Goal: Task Accomplishment & Management: Manage account settings

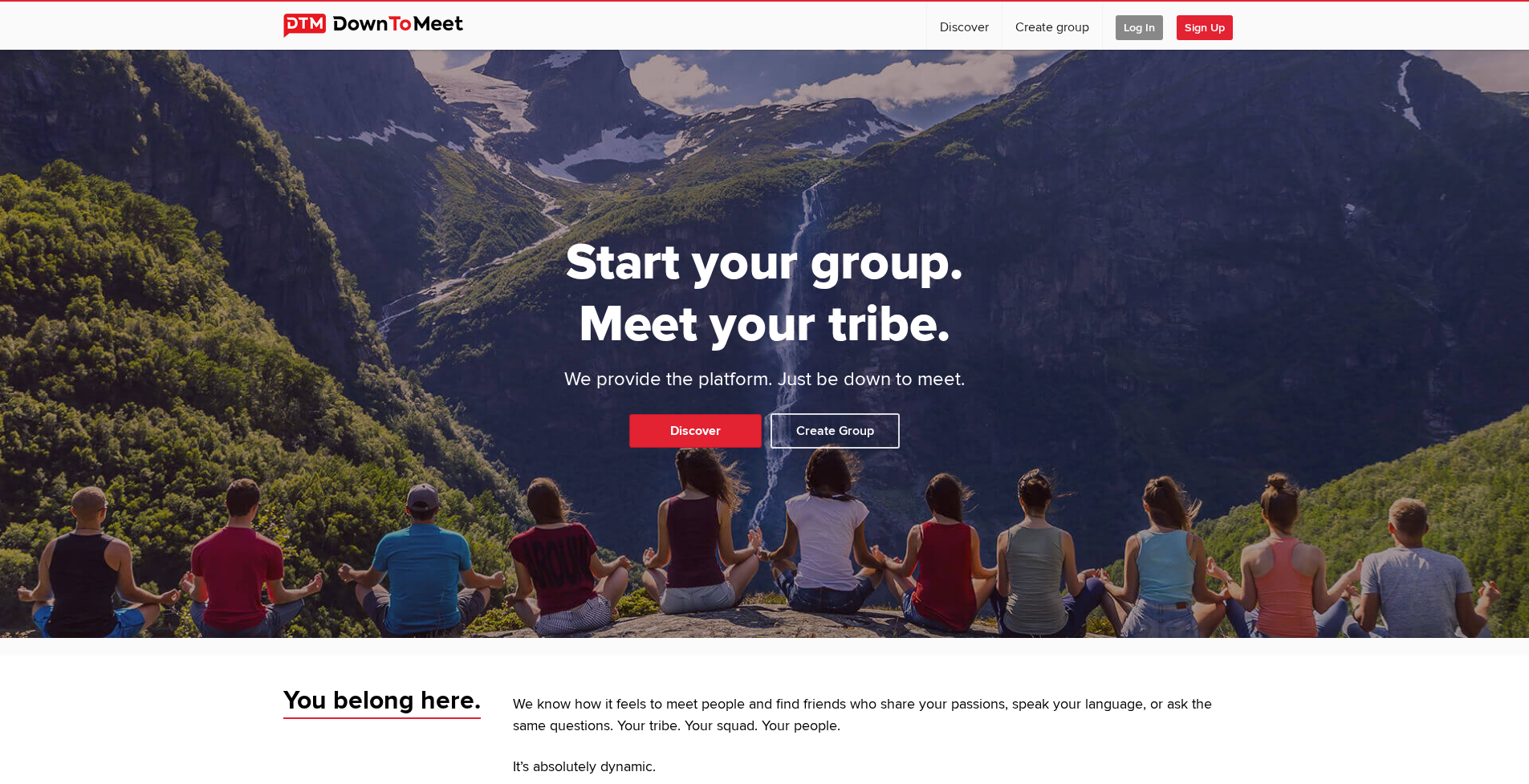
click at [1141, 30] on span "Log In" at bounding box center [1139, 27] width 47 height 25
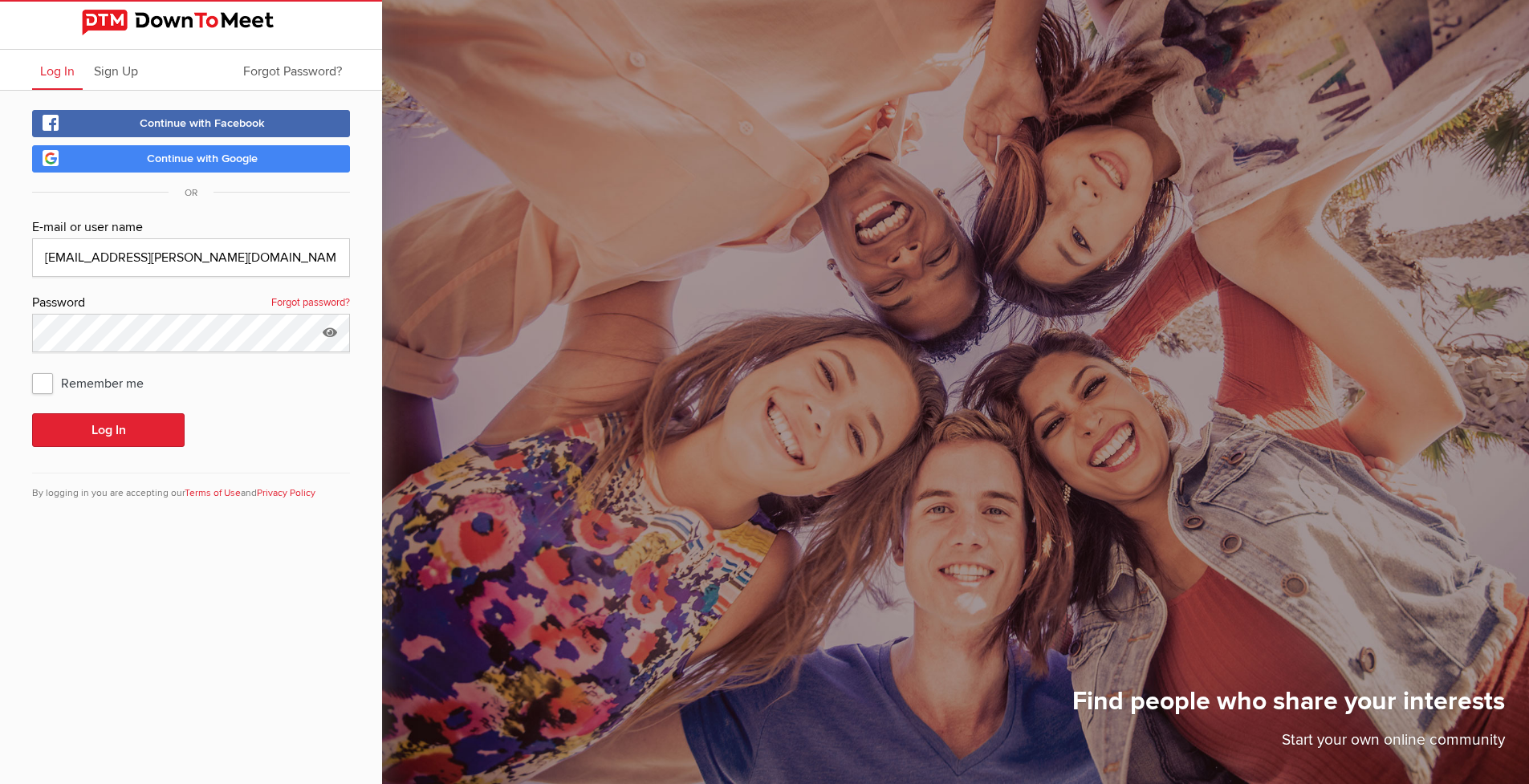
type input "[EMAIL_ADDRESS][PERSON_NAME][DOMAIN_NAME]"
click at [109, 430] on button "Log In" at bounding box center [109, 430] width 152 height 33
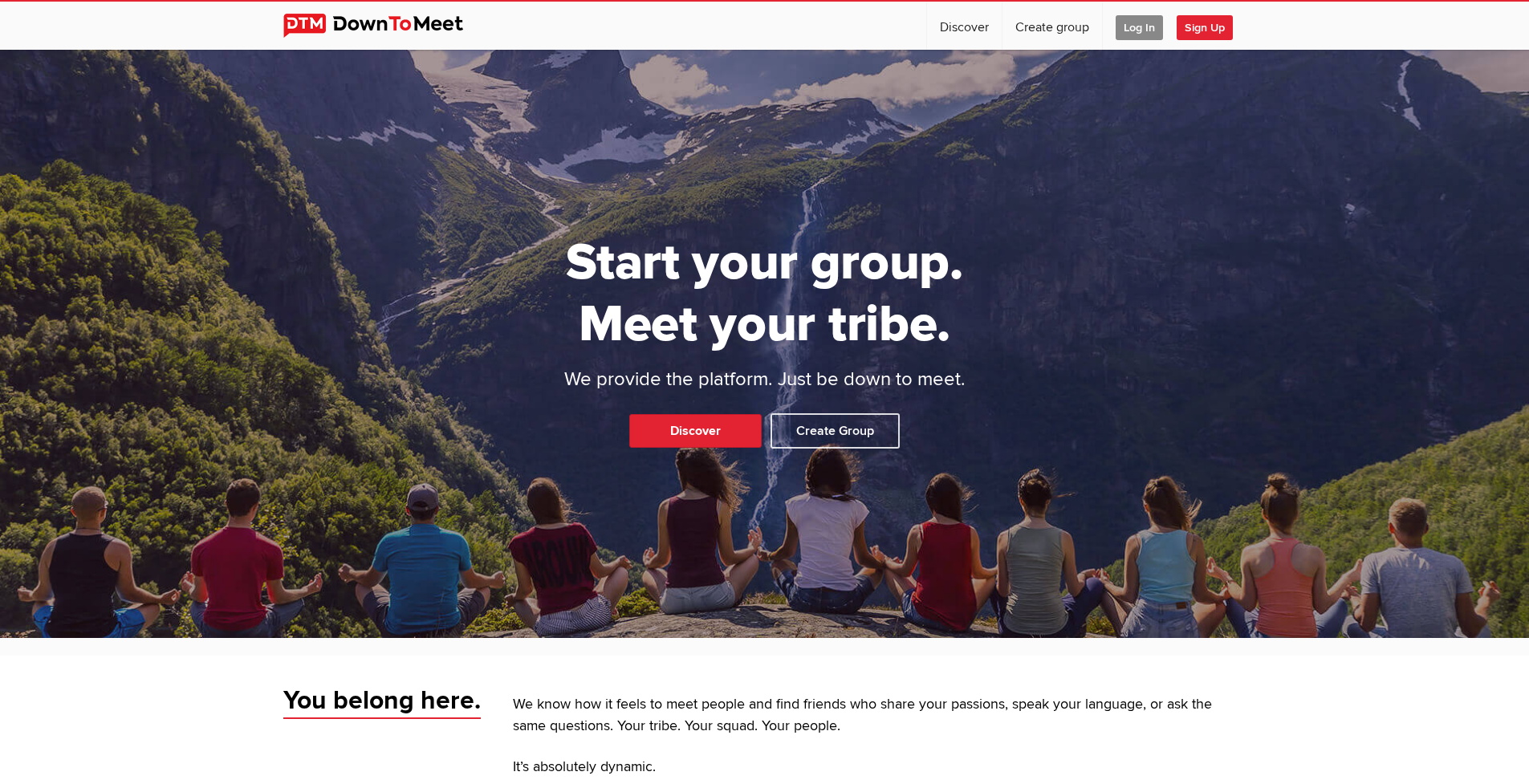
click at [1137, 33] on span "Log In" at bounding box center [1139, 27] width 47 height 25
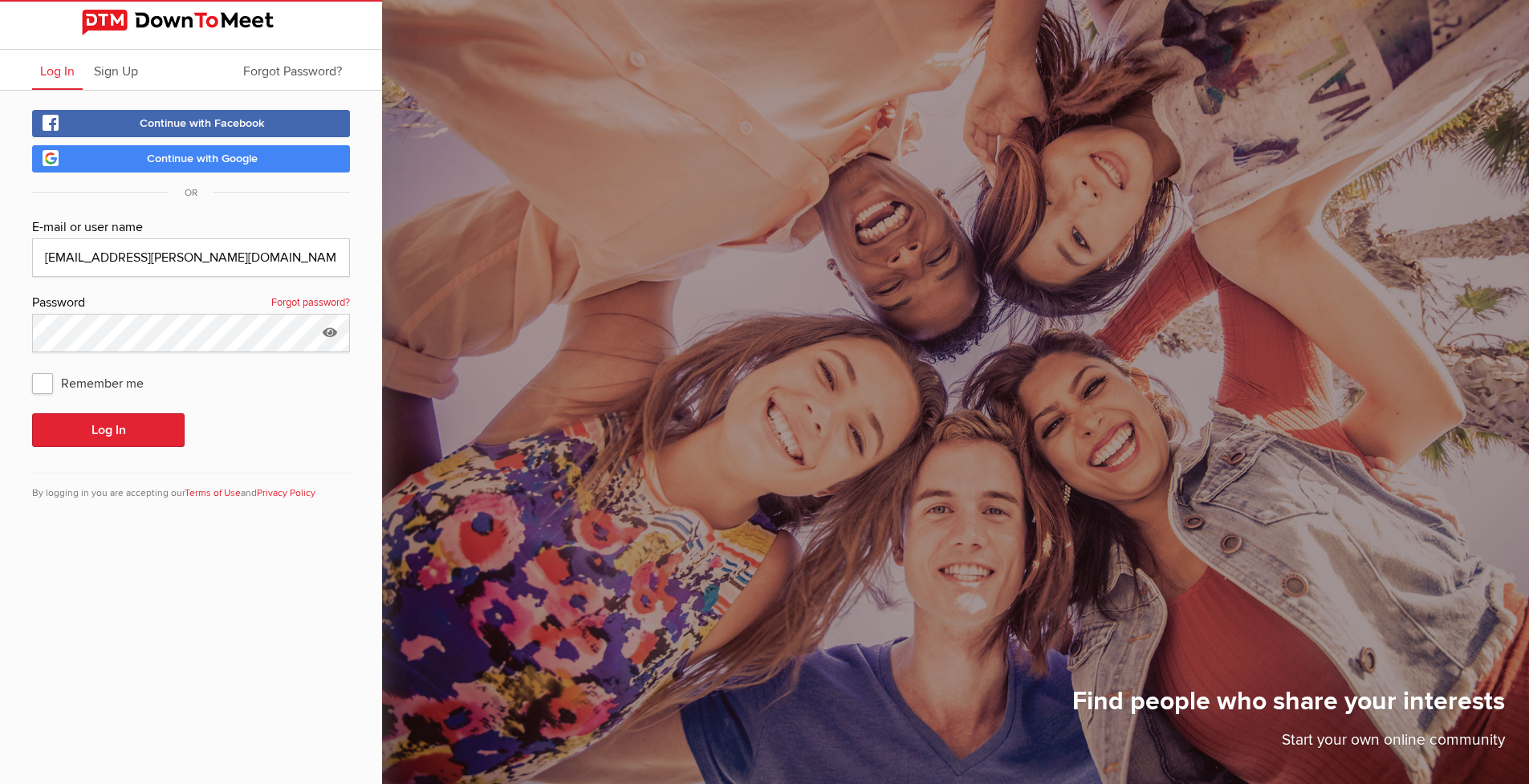
type input "[EMAIL_ADDRESS][PERSON_NAME][DOMAIN_NAME]"
click at [144, 444] on button "Log In" at bounding box center [109, 430] width 152 height 33
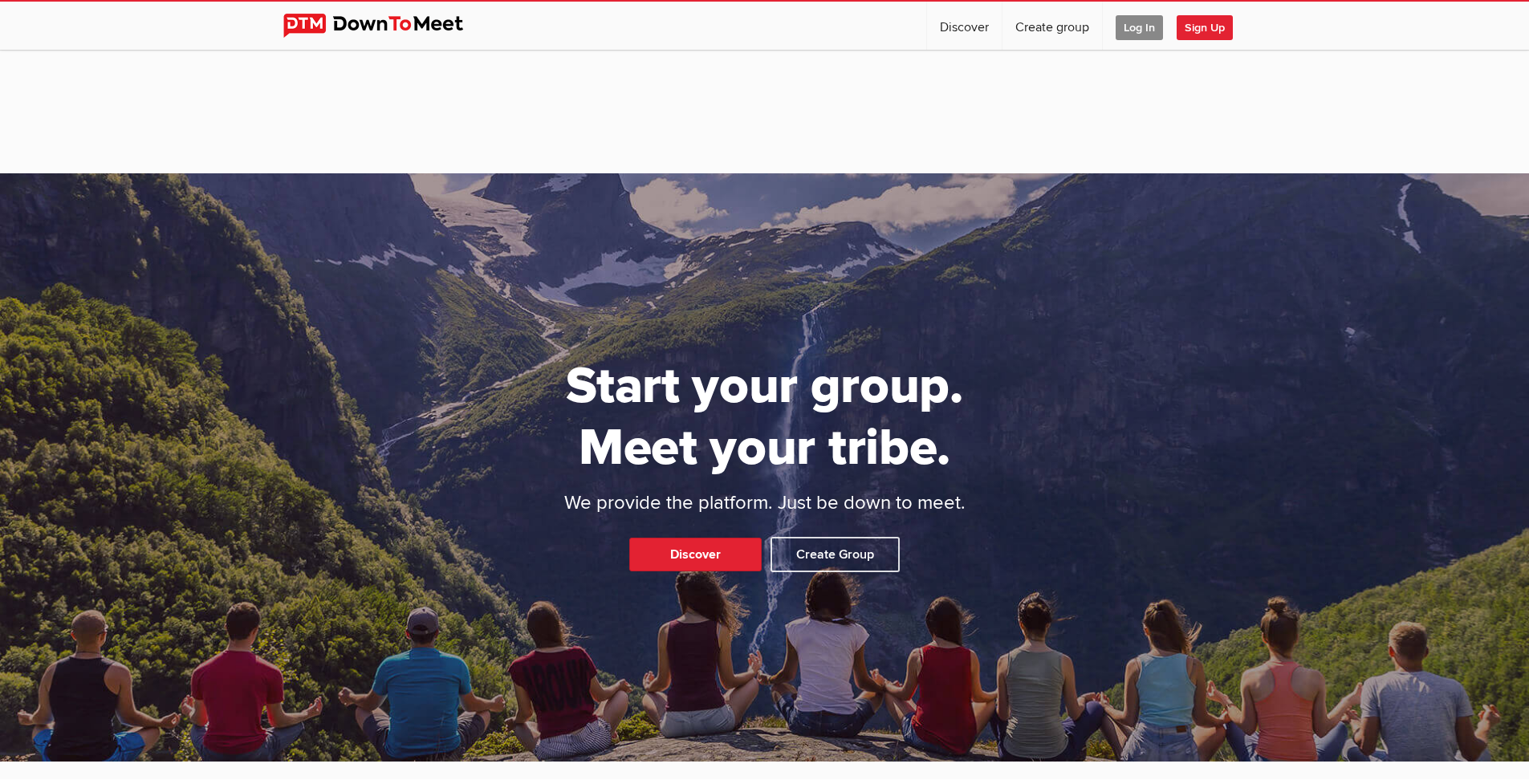
click at [1140, 23] on span "Log In" at bounding box center [1139, 27] width 47 height 25
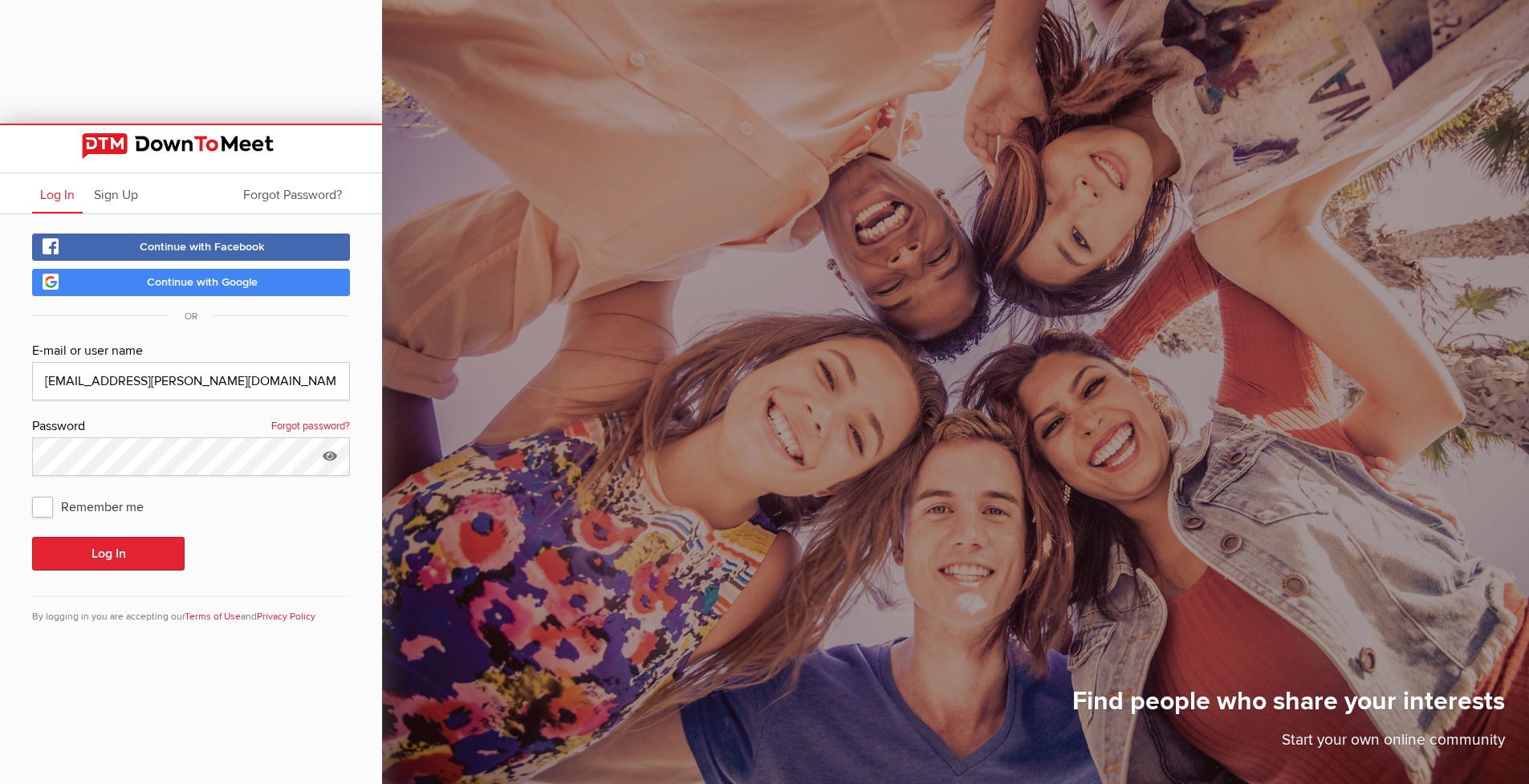
type input "[EMAIL_ADDRESS][PERSON_NAME][DOMAIN_NAME]"
click at [96, 565] on button "Log In" at bounding box center [109, 554] width 152 height 33
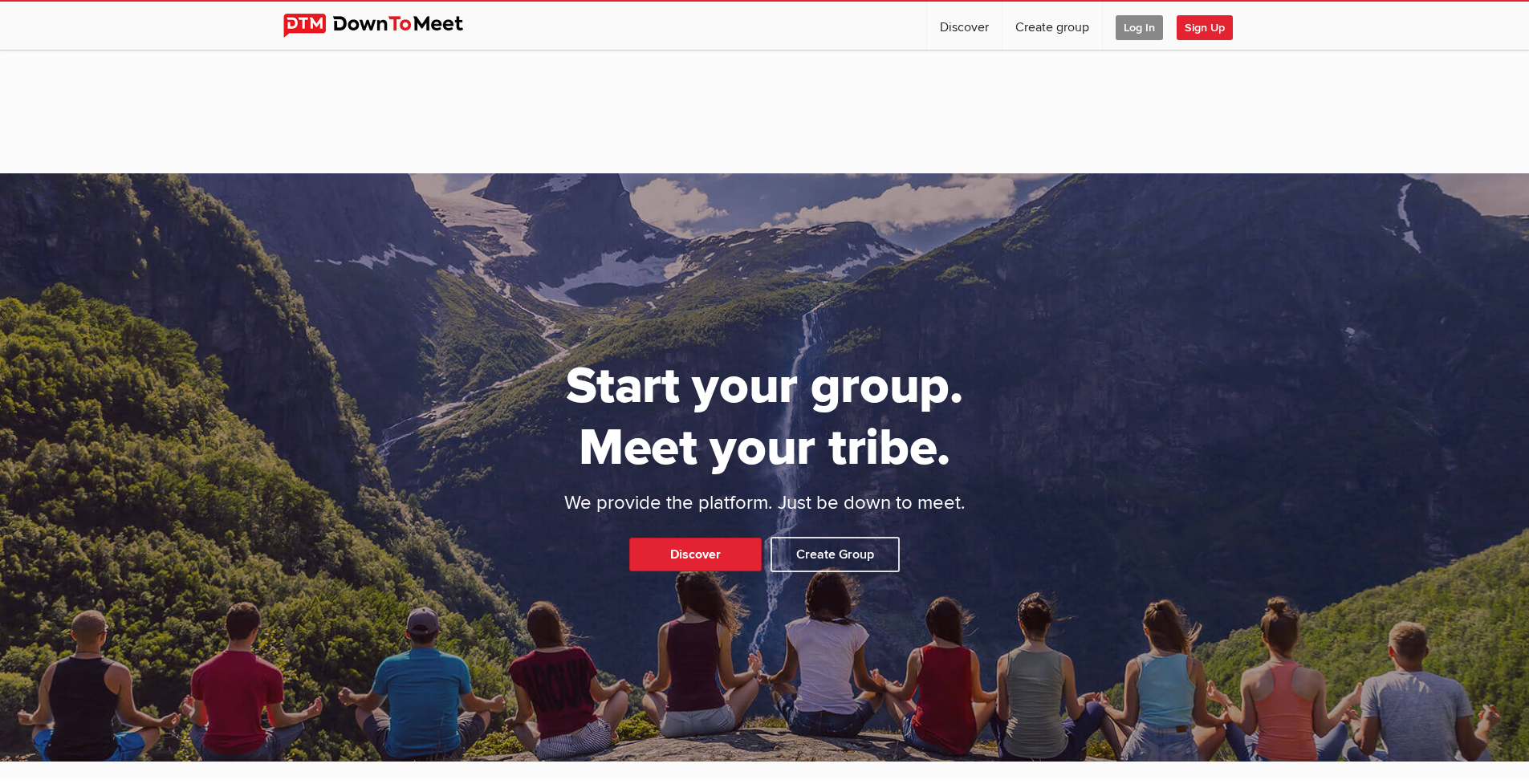
click at [310, 16] on img at bounding box center [386, 26] width 204 height 24
click at [1140, 27] on span "Log In" at bounding box center [1139, 27] width 47 height 25
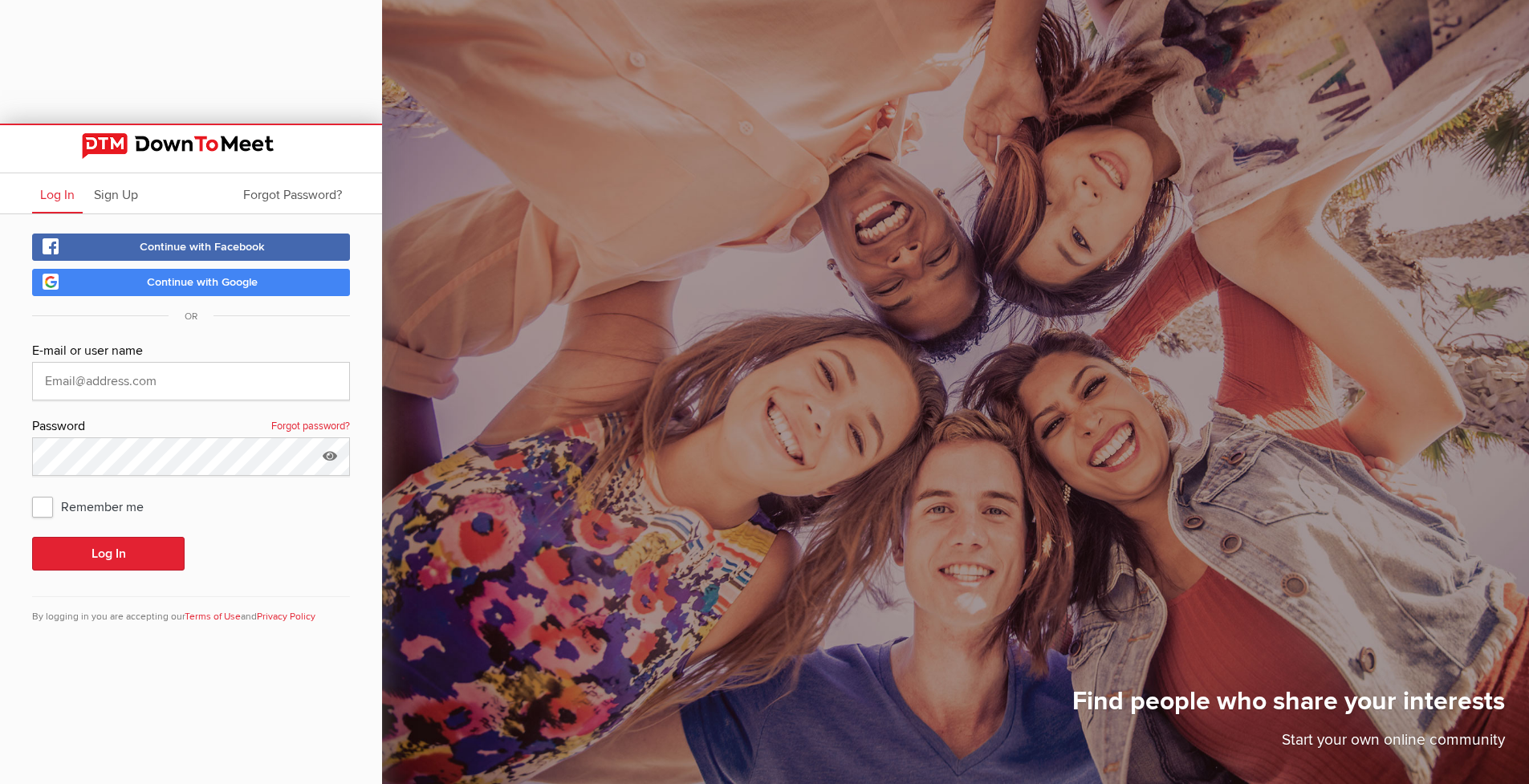
click at [162, 276] on span "Continue with Google" at bounding box center [202, 281] width 111 height 14
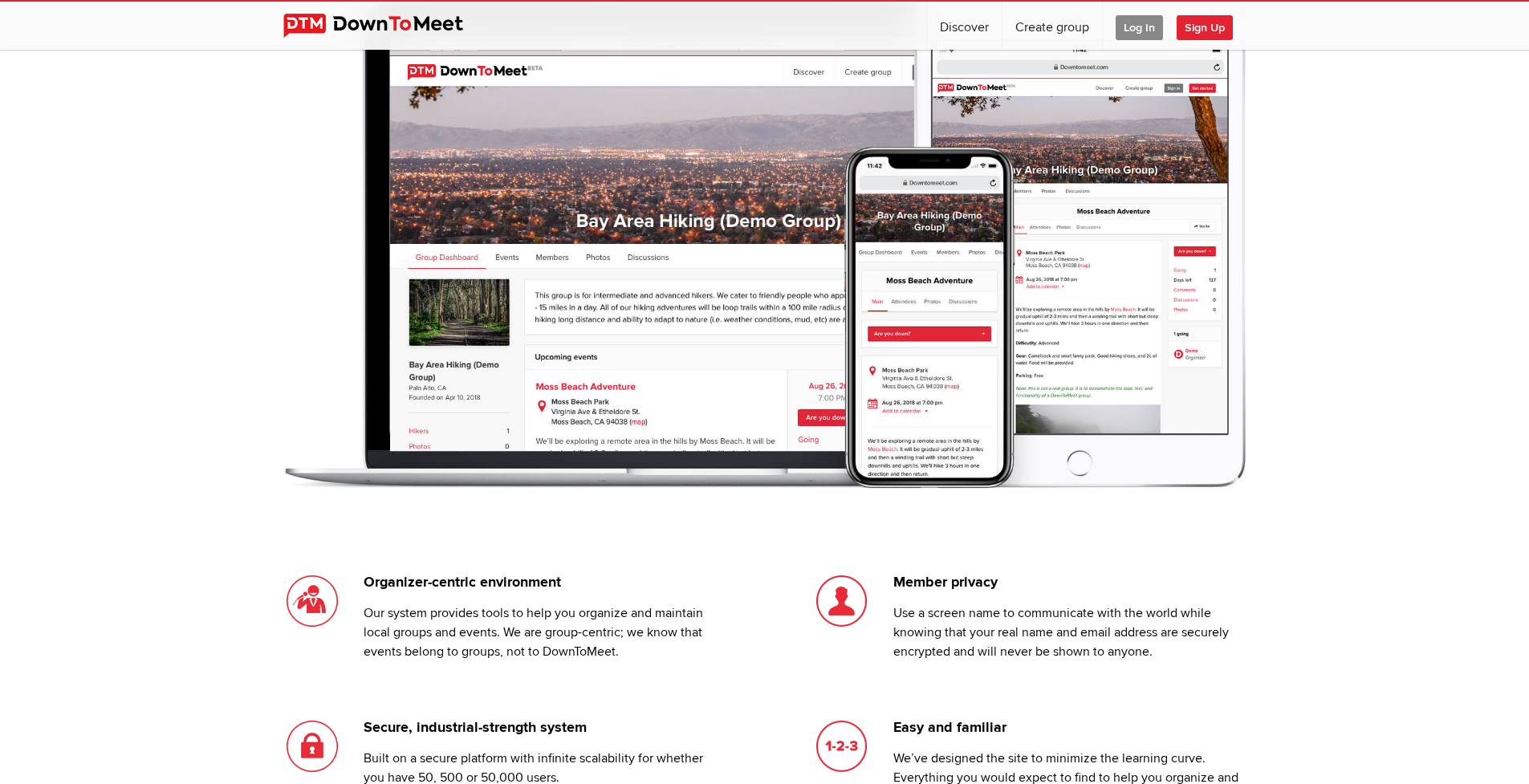
scroll to position [476, 0]
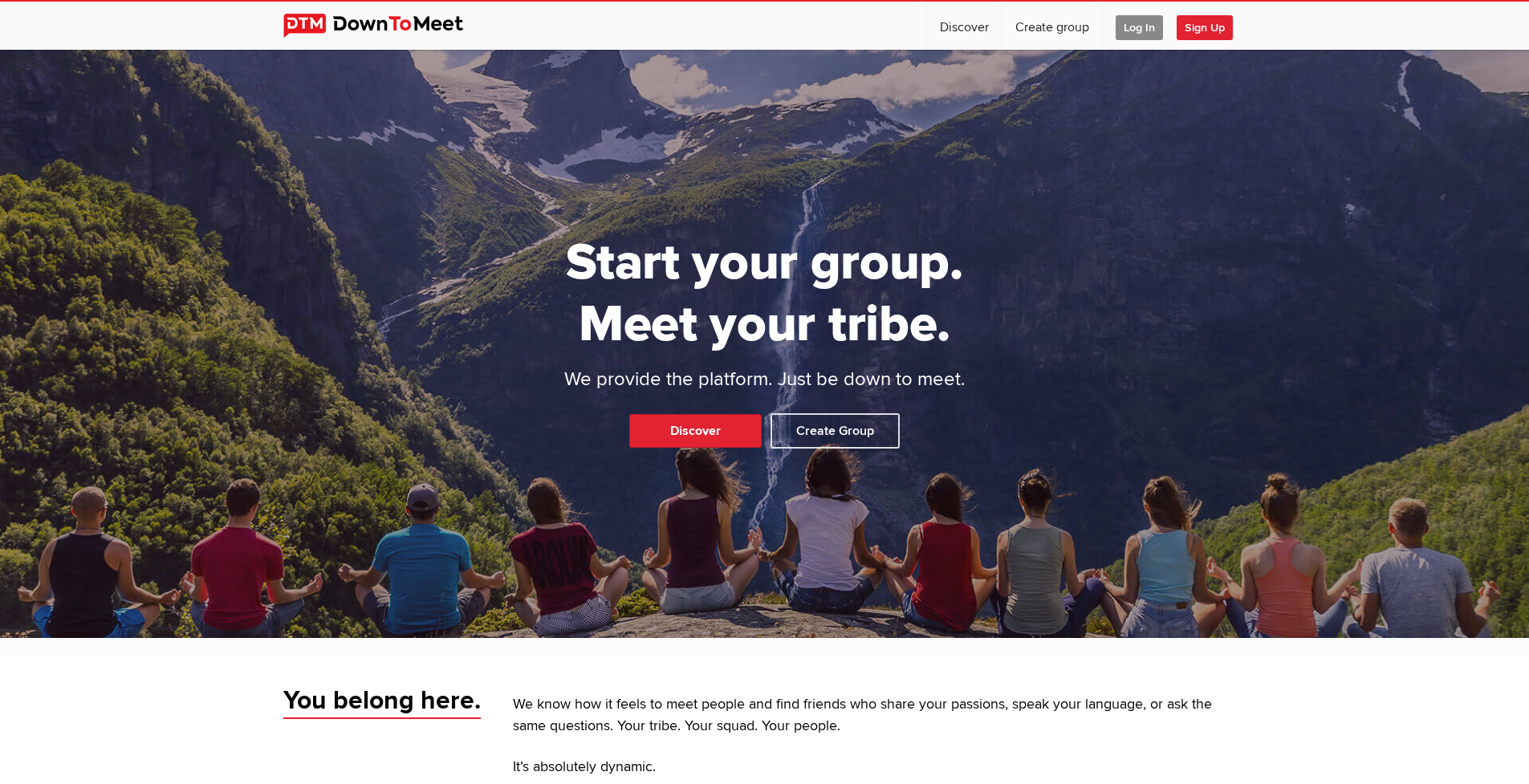
click at [1137, 33] on span "Log In" at bounding box center [1139, 27] width 47 height 25
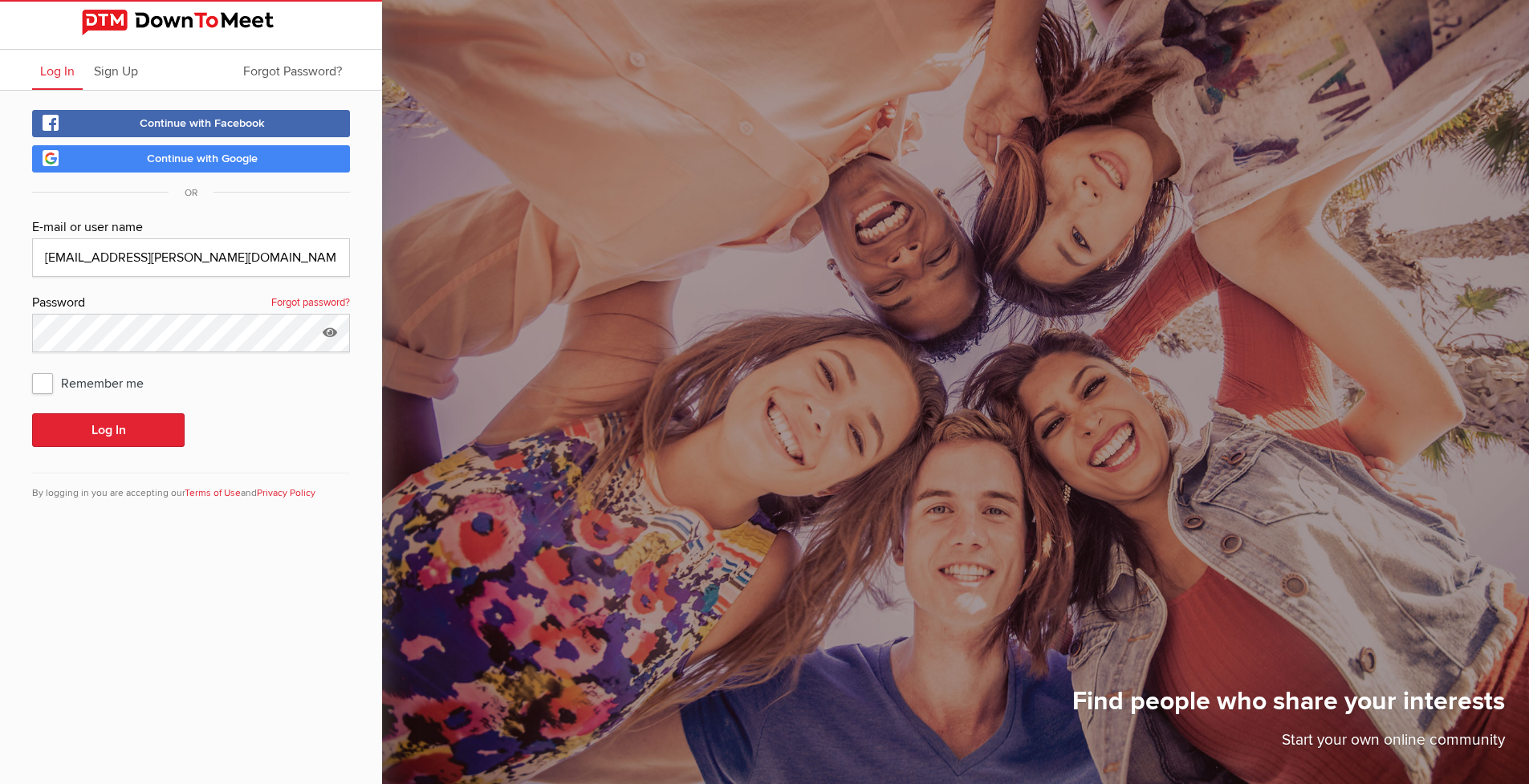
type input "[EMAIL_ADDRESS][PERSON_NAME][DOMAIN_NAME]"
click at [232, 453] on div "E-mail or user name damian.kennedy@gmail.com Password Forgot password? Remember…" at bounding box center [191, 369] width 318 height 303
click at [37, 386] on span "Remember me" at bounding box center [96, 382] width 127 height 29
click at [33, 368] on input "Remember me" at bounding box center [32, 367] width 1 height 1
checkbox input "true"
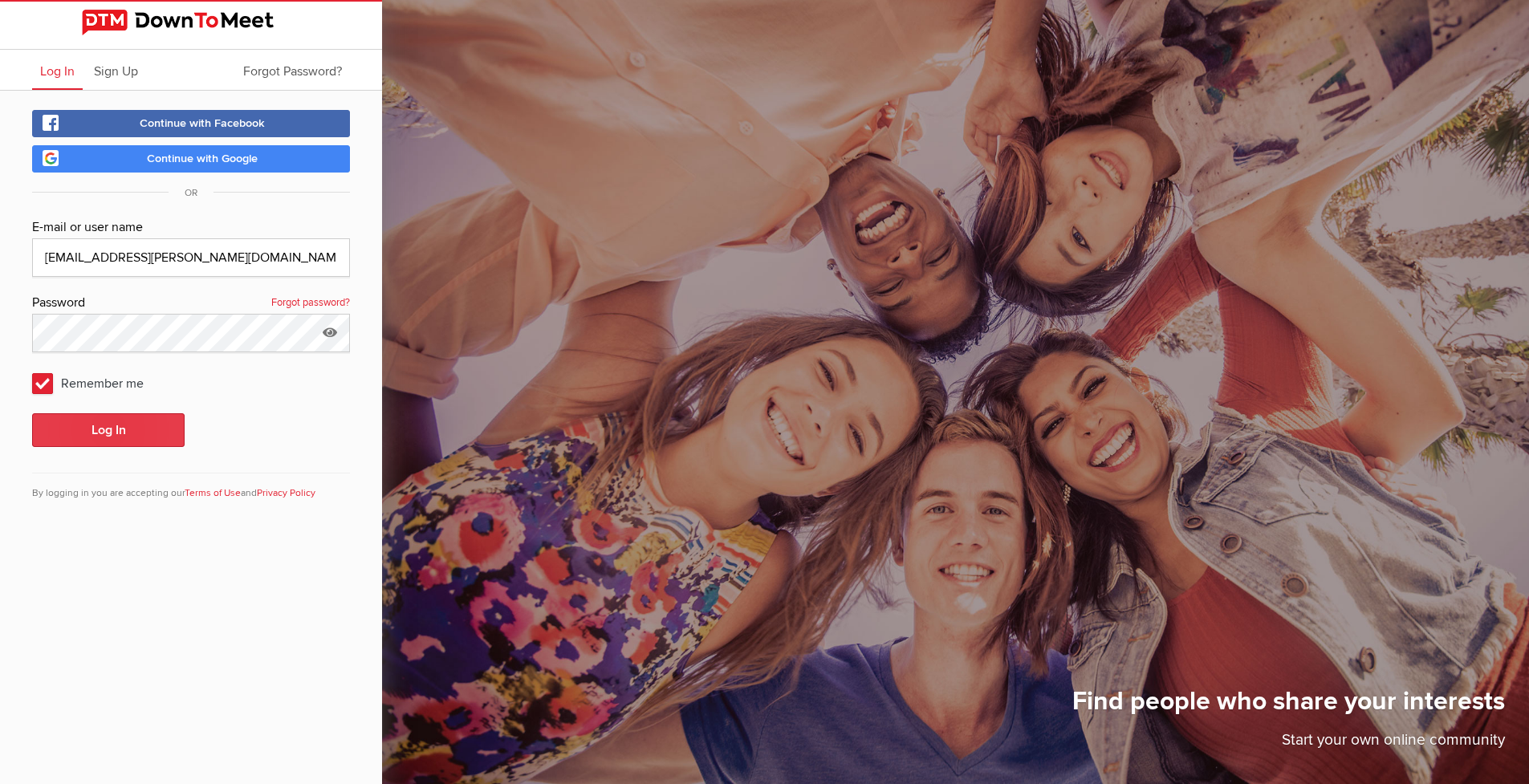
click at [137, 437] on button "Log In" at bounding box center [109, 430] width 152 height 33
